Goal: Transaction & Acquisition: Obtain resource

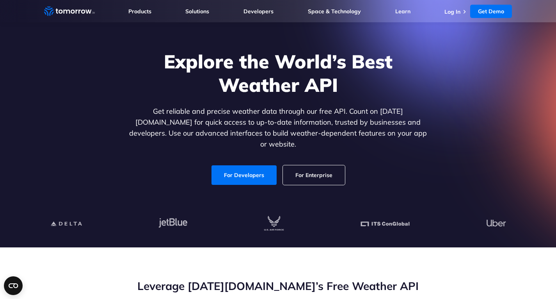
scroll to position [34, 0]
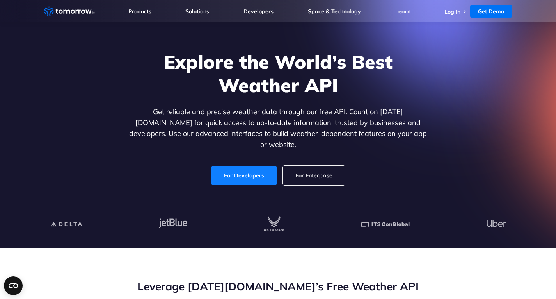
click at [229, 171] on link "For Developers" at bounding box center [244, 176] width 65 height 20
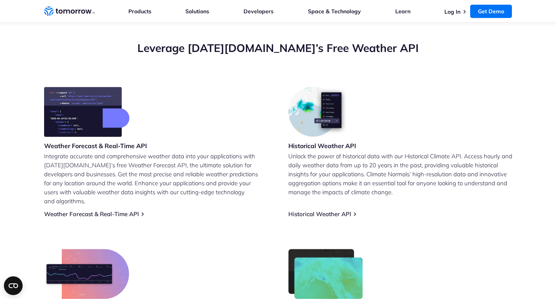
scroll to position [141, 0]
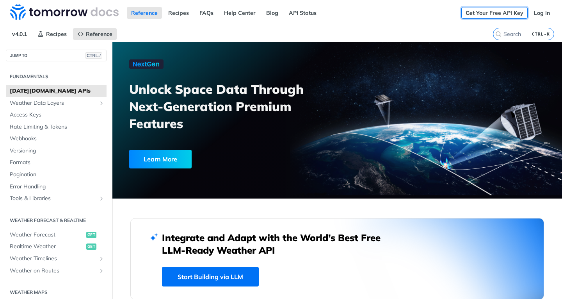
click at [488, 11] on link "Get Your Free API Key" at bounding box center [495, 13] width 66 height 12
